Goal: Transaction & Acquisition: Subscribe to service/newsletter

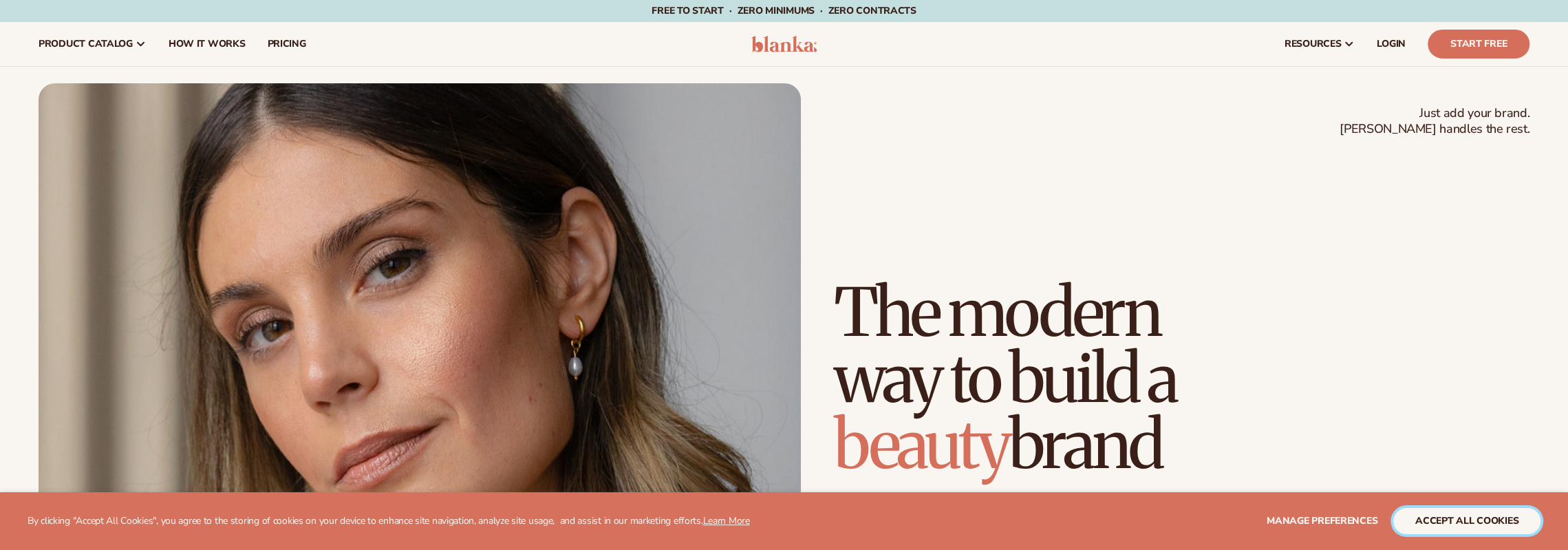
click at [1471, 532] on button "accept all cookies" at bounding box center [1466, 521] width 147 height 26
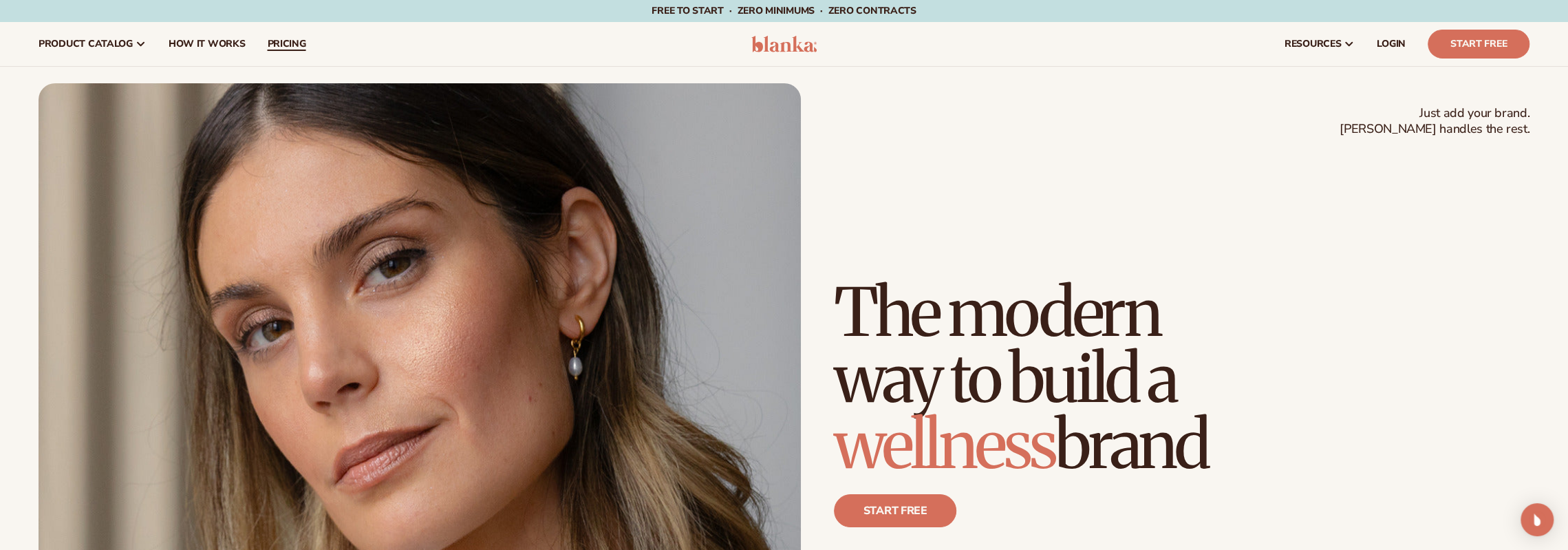
click at [285, 47] on span "pricing" at bounding box center [286, 44] width 39 height 11
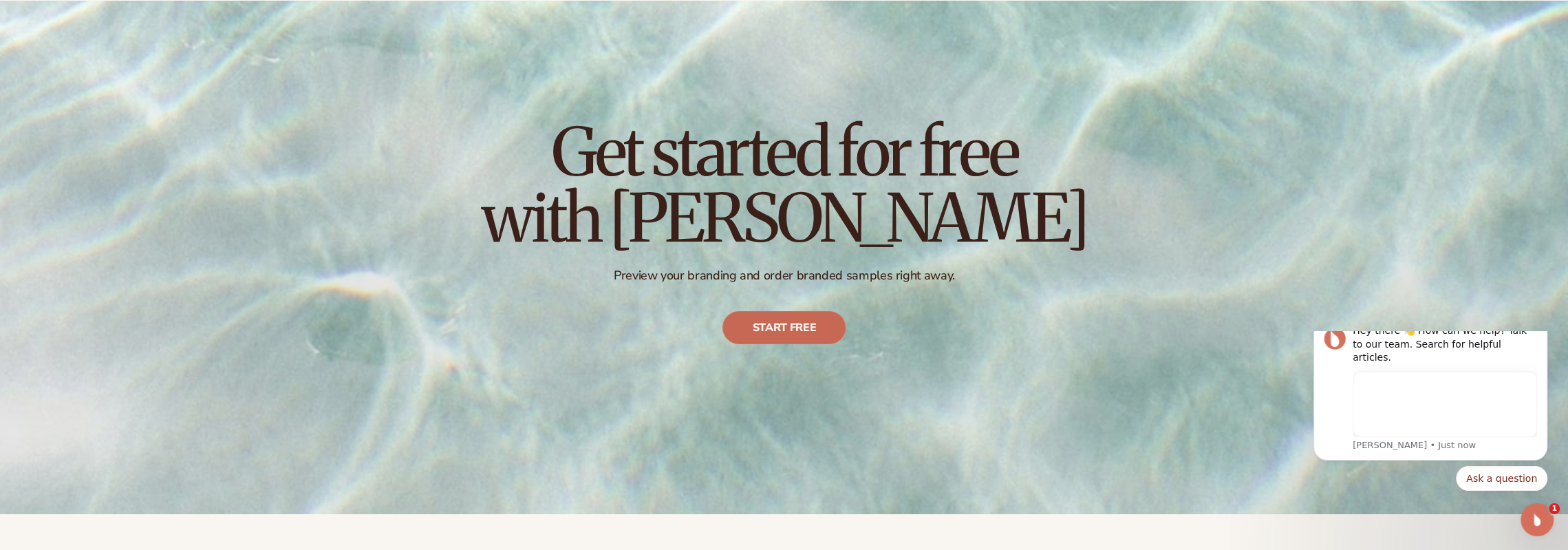
scroll to position [138, 0]
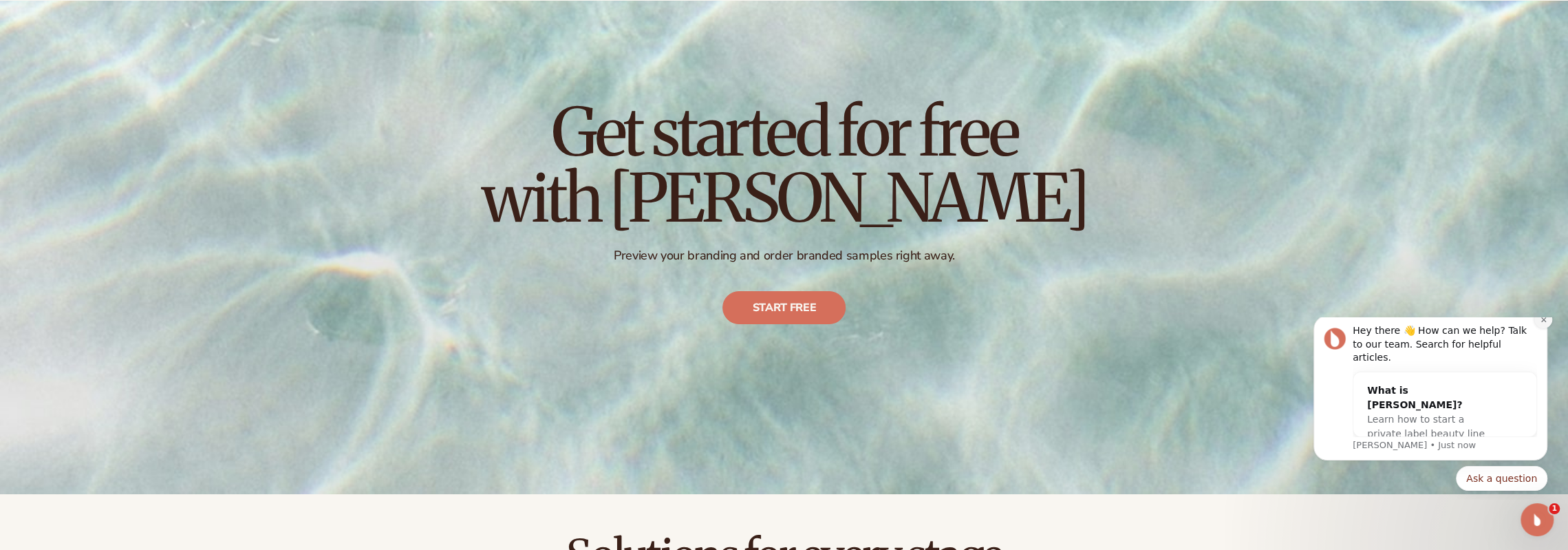
click at [1543, 324] on icon "Dismiss notification" at bounding box center [1543, 319] width 8 height 8
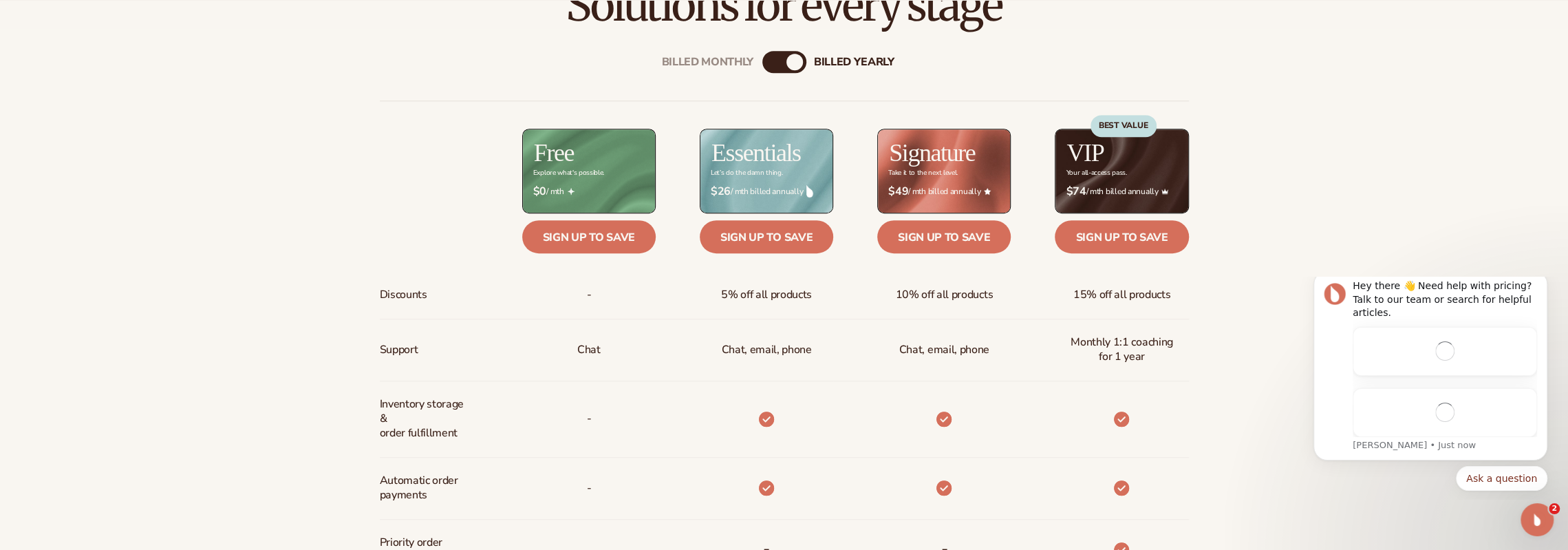
scroll to position [0, 0]
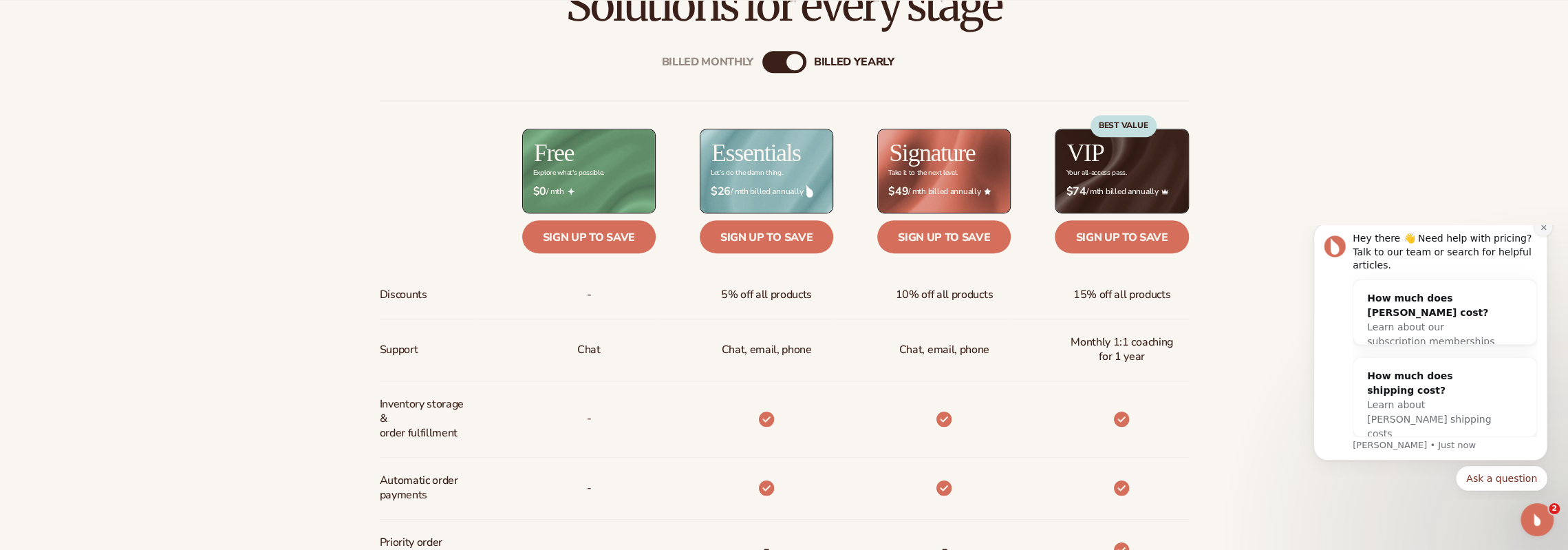
click at [1543, 229] on icon "Dismiss notification" at bounding box center [1543, 227] width 5 height 5
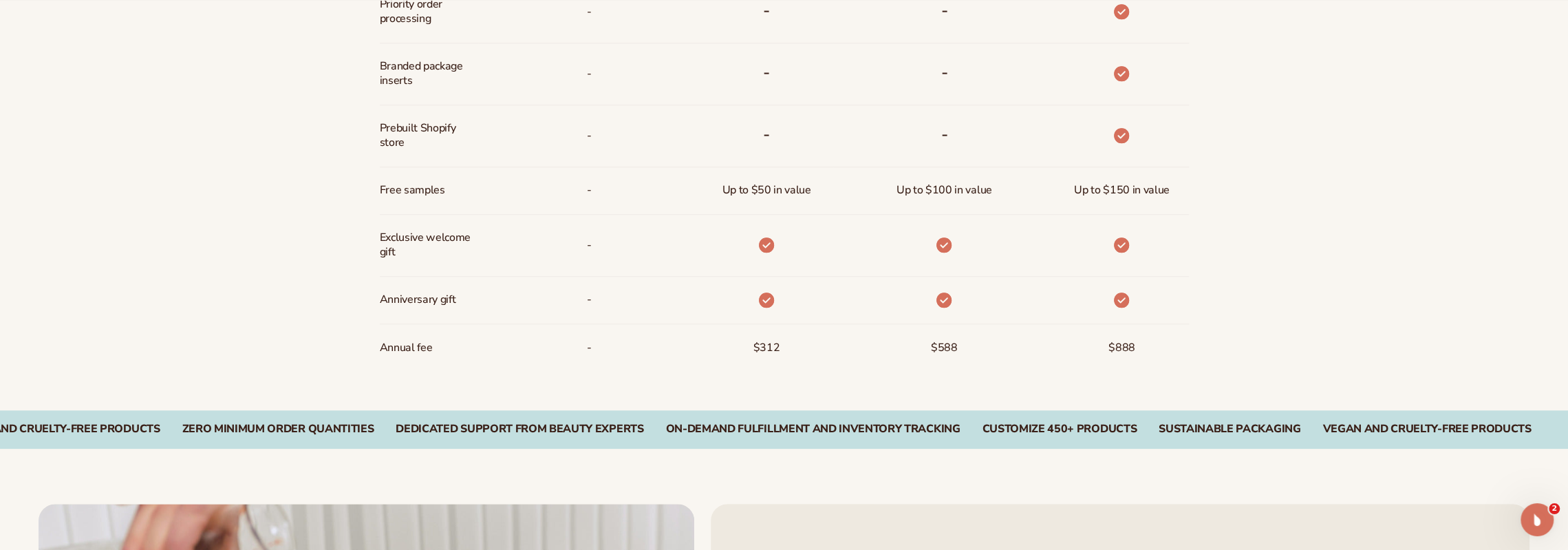
scroll to position [1307, 0]
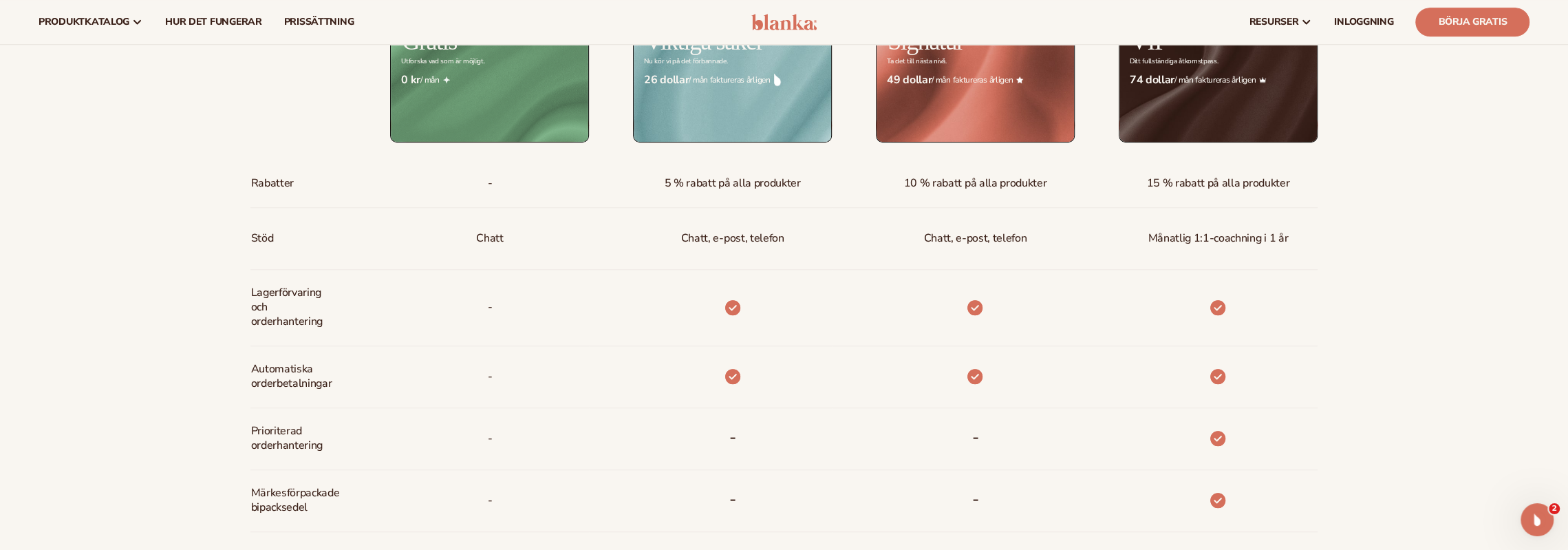
scroll to position [757, 0]
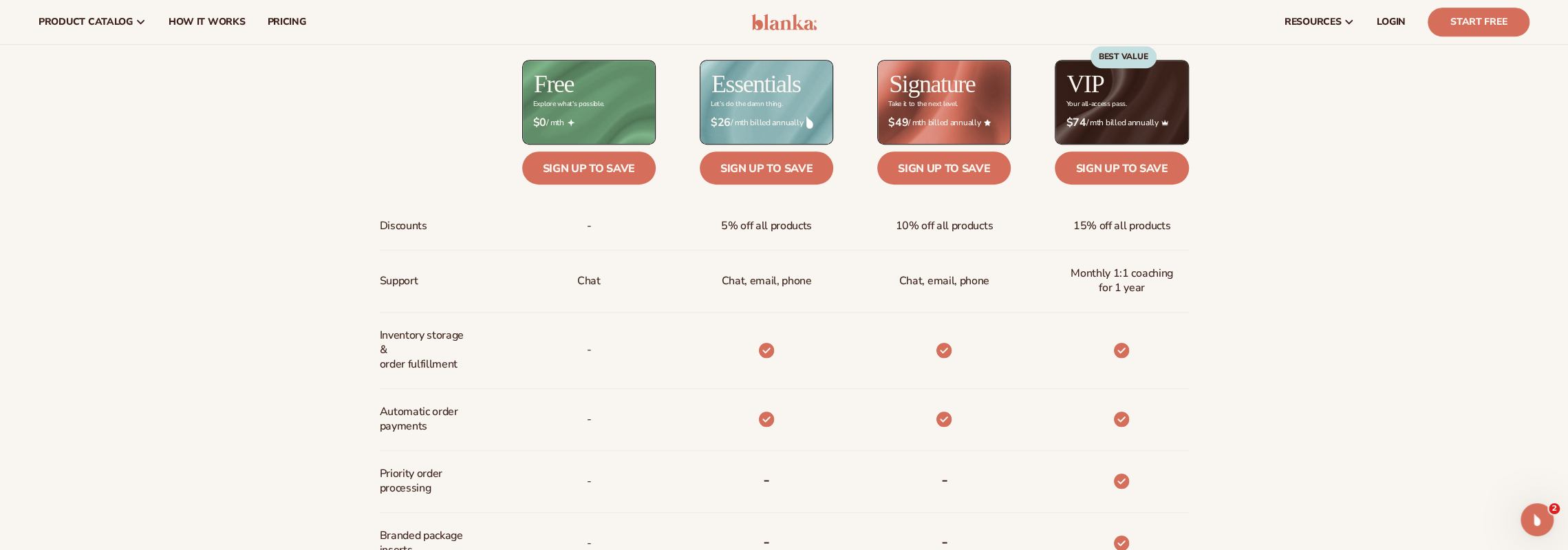
click at [809, 20] on img at bounding box center [784, 22] width 65 height 16
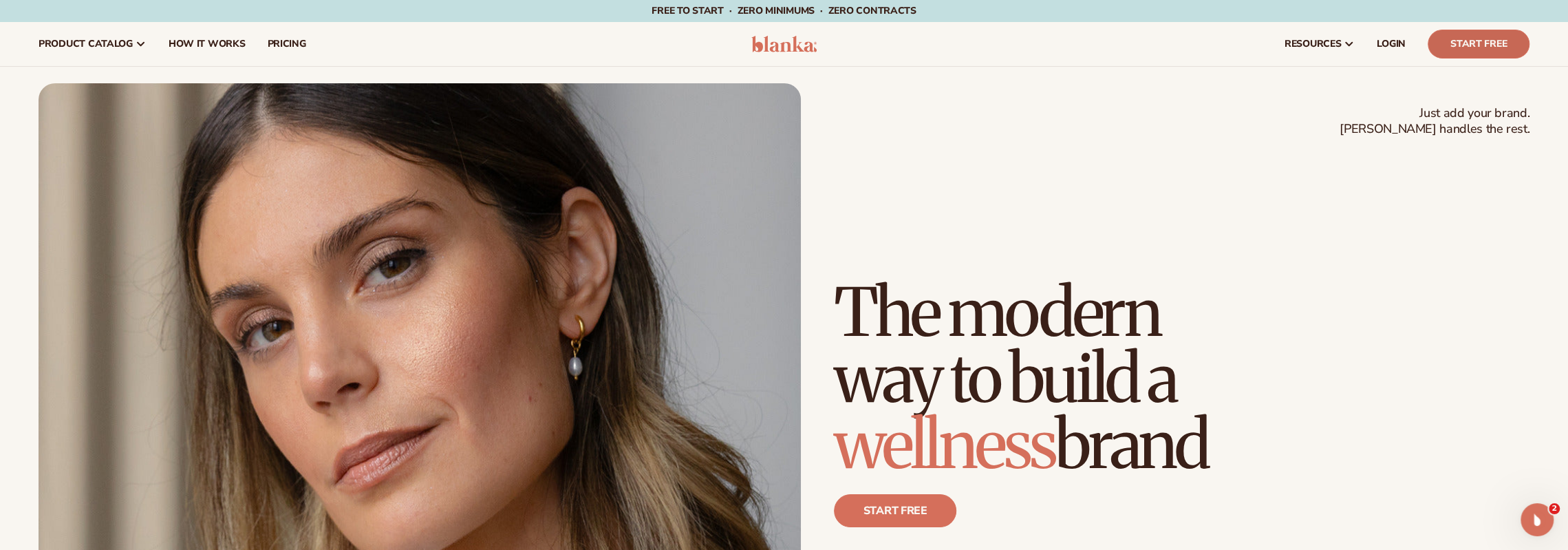
click at [1478, 40] on link "Start Free" at bounding box center [1478, 44] width 102 height 29
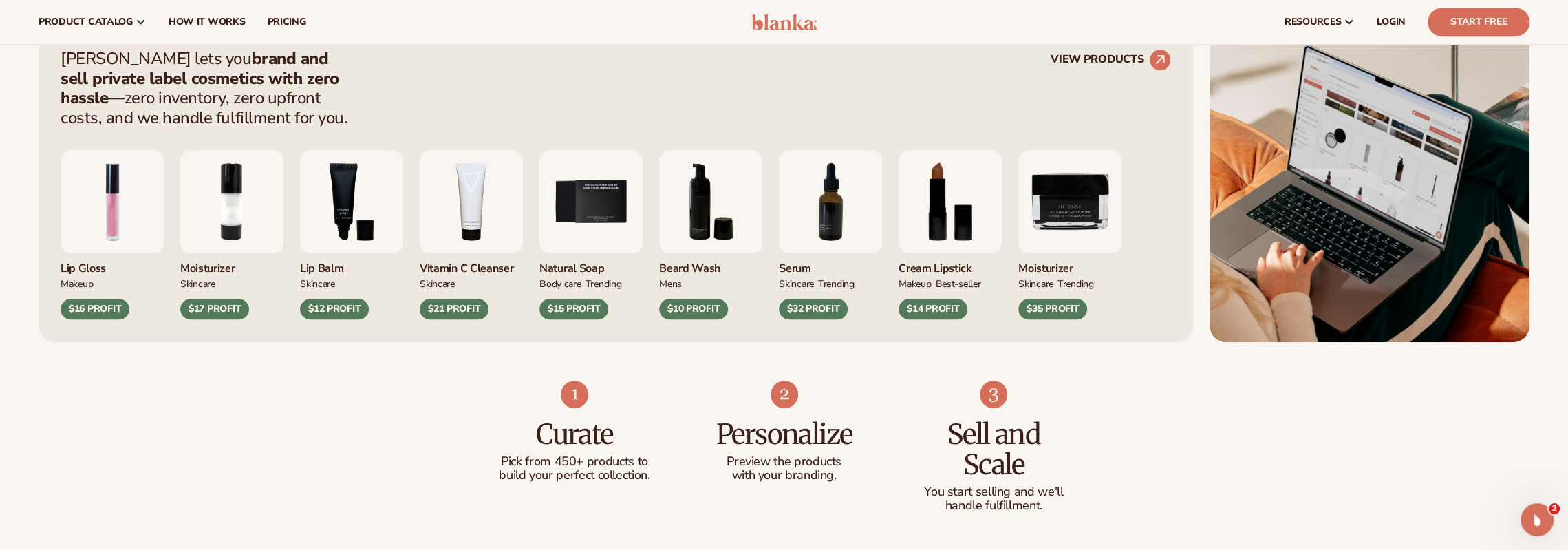
scroll to position [482, 0]
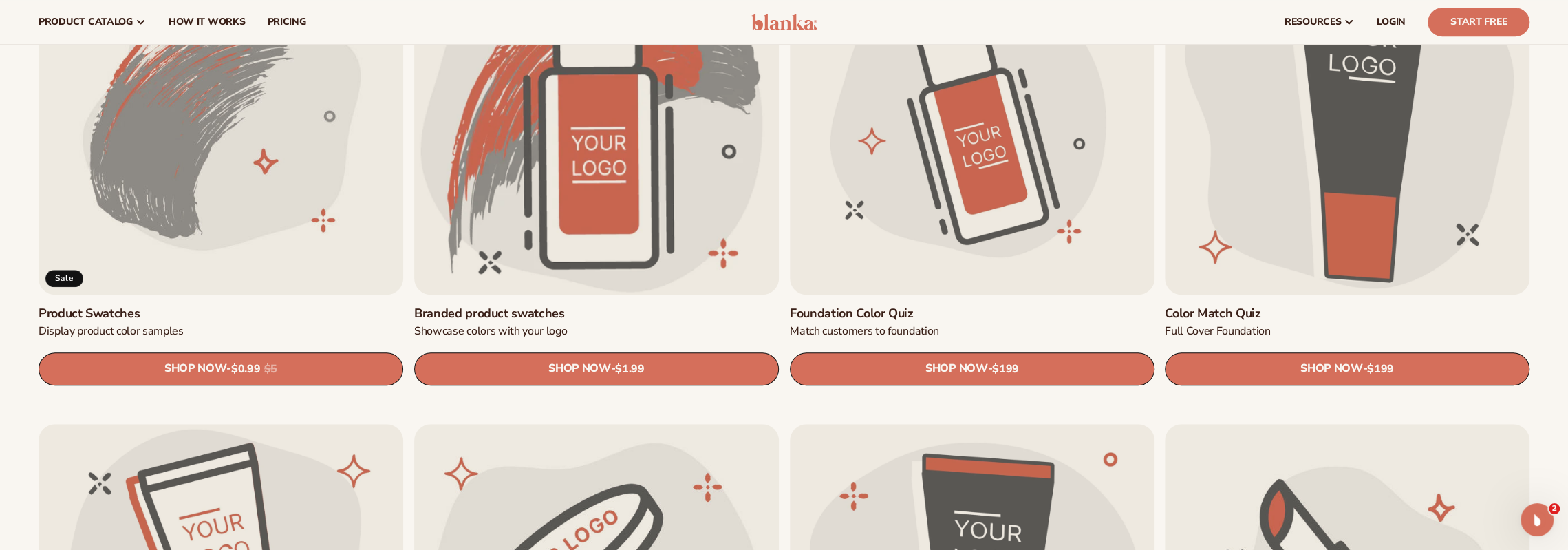
scroll to position [963, 0]
